Goal: Task Accomplishment & Management: Complete application form

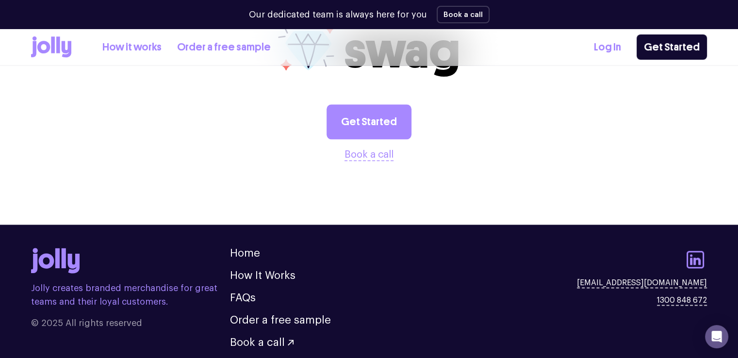
scroll to position [1168, 0]
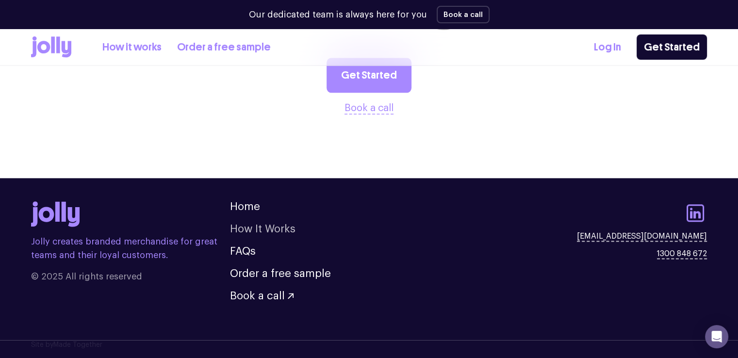
click at [270, 231] on link "How It Works" at bounding box center [262, 229] width 65 height 11
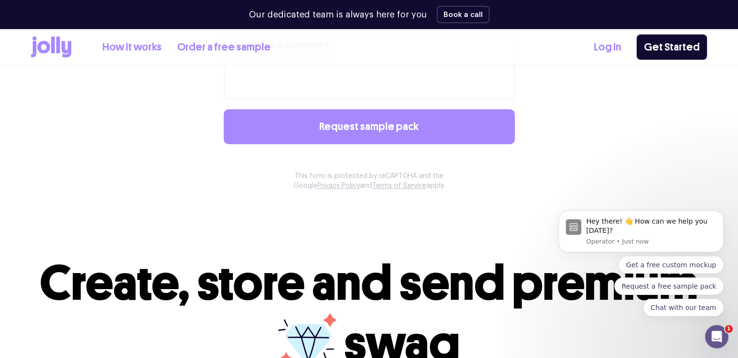
scroll to position [1071, 0]
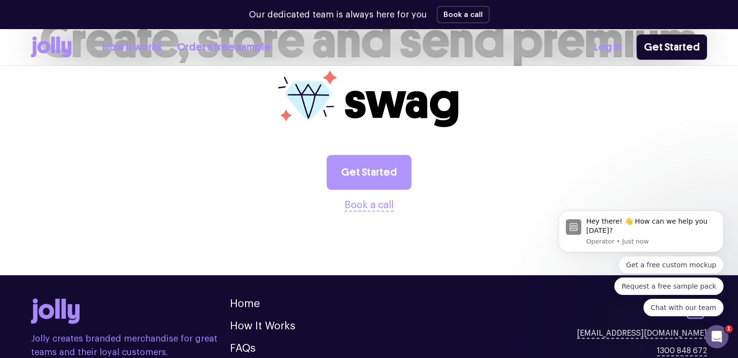
click at [365, 176] on link "Get Started" at bounding box center [368, 172] width 85 height 35
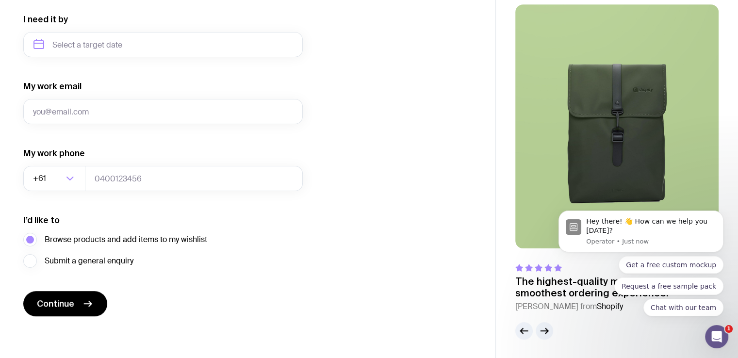
scroll to position [467, 0]
